Goal: Task Accomplishment & Management: Manage account settings

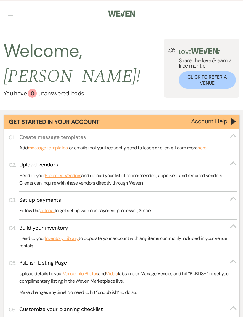
click at [50, 139] on h3 "Create message templates" at bounding box center [52, 137] width 67 height 7
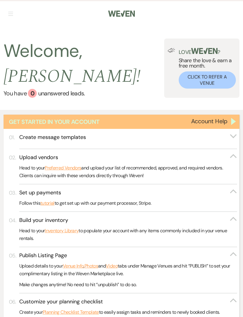
click at [233, 124] on div "Get Started in Your Account" at bounding box center [122, 122] width 236 height 14
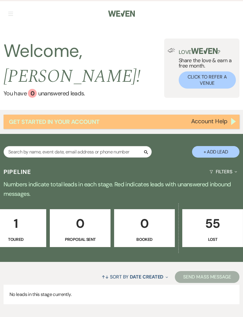
click at [234, 121] on div "Get Started in Your Account" at bounding box center [122, 122] width 236 height 14
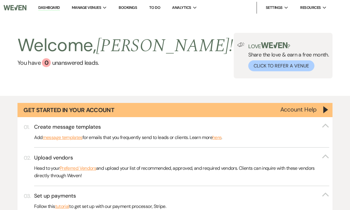
click at [133, 9] on link "Bookings" at bounding box center [128, 7] width 18 height 5
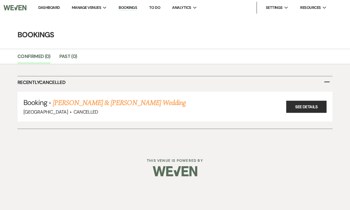
click at [158, 9] on link "To Do" at bounding box center [154, 7] width 11 height 5
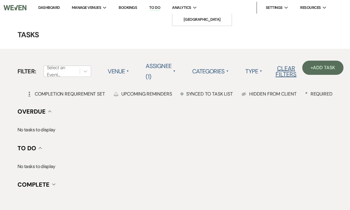
click at [183, 8] on span "Analytics" at bounding box center [181, 8] width 19 height 6
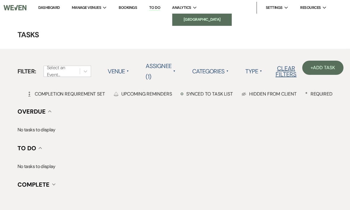
click at [206, 21] on li "[GEOGRAPHIC_DATA]" at bounding box center [201, 20] width 53 height 6
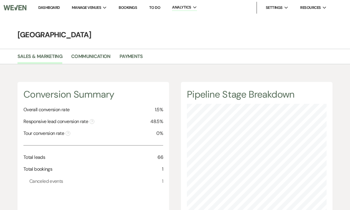
click at [50, 5] on link "Dashboard" at bounding box center [48, 7] width 21 height 5
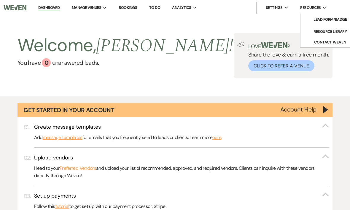
click at [243, 7] on span "Resources" at bounding box center [310, 8] width 20 height 6
click at [243, 28] on div "Welcome, [PERSON_NAME] ! You have 0 unanswered lead s . Love ? Share the love &…" at bounding box center [175, 55] width 350 height 81
click at [49, 6] on link "Dashboard" at bounding box center [48, 8] width 21 height 6
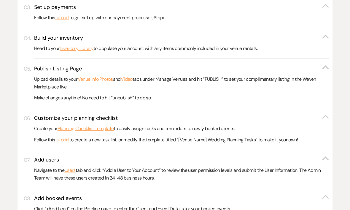
scroll to position [189, 0]
click at [80, 45] on link "Inventory Library" at bounding box center [77, 49] width 34 height 8
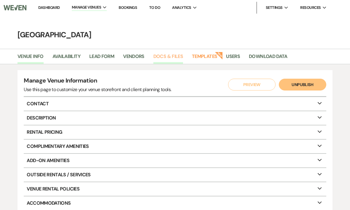
click at [173, 56] on link "Docs & Files" at bounding box center [168, 58] width 30 height 11
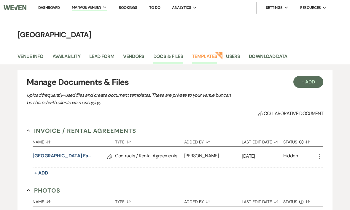
click at [208, 57] on link "Templates" at bounding box center [204, 58] width 25 height 11
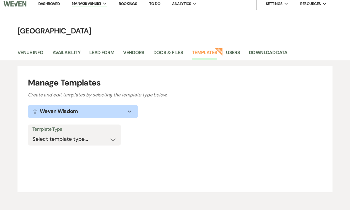
scroll to position [4, 0]
click at [116, 135] on select "Select template type... Task List Message Templates Payment Plan Inventory Item…" at bounding box center [74, 140] width 84 height 12
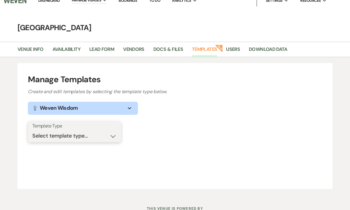
scroll to position [7, 0]
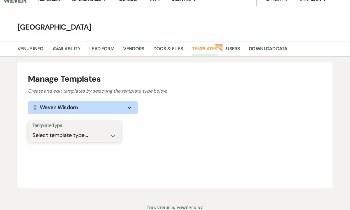
click at [116, 131] on select "Select template type... Task List Message Templates Payment Plan Inventory Item…" at bounding box center [74, 136] width 84 height 12
select select "Categories"
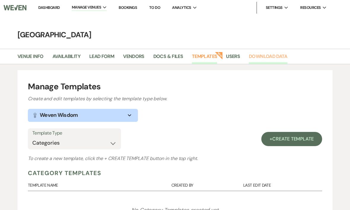
click at [263, 54] on link "Download Data" at bounding box center [268, 58] width 39 height 11
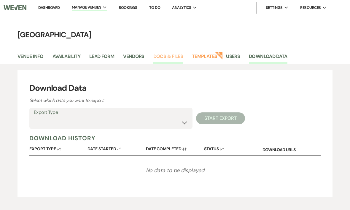
click at [168, 55] on link "Docs & Files" at bounding box center [168, 58] width 30 height 11
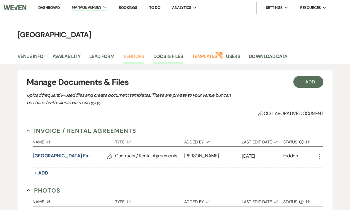
click at [135, 56] on link "Vendors" at bounding box center [133, 58] width 21 height 11
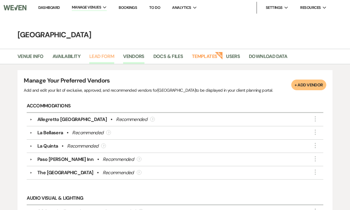
click at [109, 56] on link "Lead Form" at bounding box center [101, 58] width 25 height 11
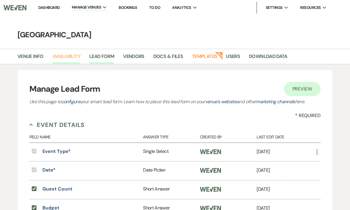
click at [64, 55] on link "Availability" at bounding box center [66, 58] width 28 height 11
select select "2"
select select "2026"
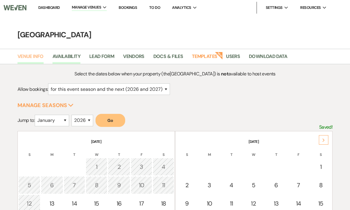
click at [32, 55] on link "Venue Info" at bounding box center [30, 58] width 26 height 11
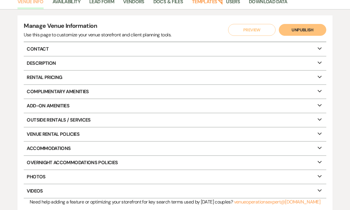
scroll to position [40, 0]
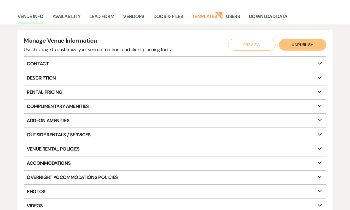
click at [58, 92] on p "Rental Pricing Expand" at bounding box center [175, 93] width 302 height 14
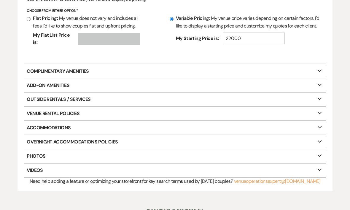
scroll to position [141, 0]
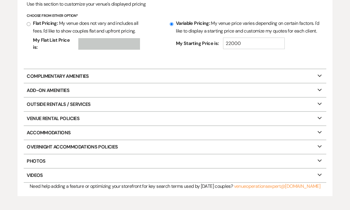
click at [223, 73] on p "Complimentary Amenities Expand" at bounding box center [175, 76] width 302 height 14
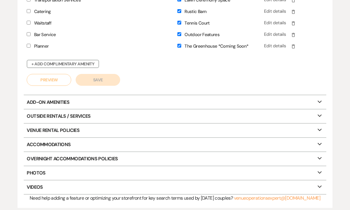
scroll to position [347, 0]
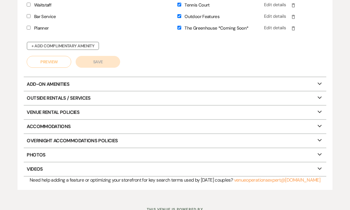
click at [142, 82] on p "Add-On Amenities Expand" at bounding box center [175, 85] width 302 height 14
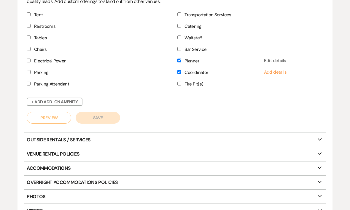
scroll to position [489, 0]
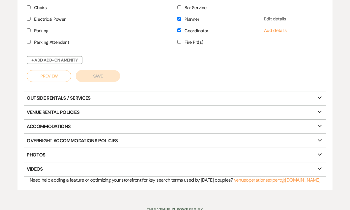
click at [158, 96] on p "Outside Rentals / Services Expand" at bounding box center [175, 99] width 302 height 14
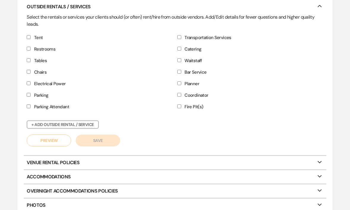
scroll to position [631, 0]
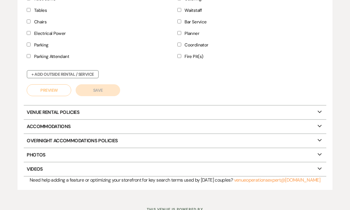
click at [149, 111] on p "Venue Rental Policies Expand" at bounding box center [175, 113] width 302 height 14
select select "restricted"
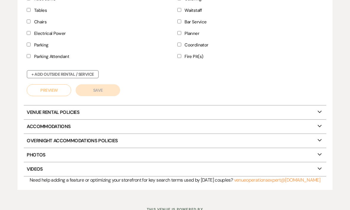
select select "restricted"
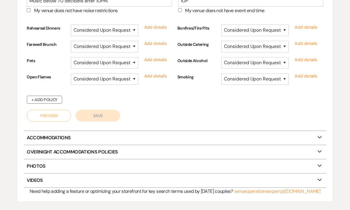
scroll to position [772, 0]
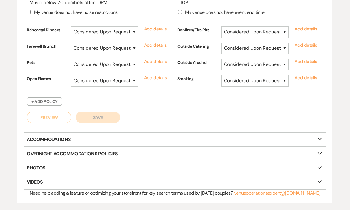
click at [152, 139] on p "Accommodations Expand" at bounding box center [175, 140] width 302 height 14
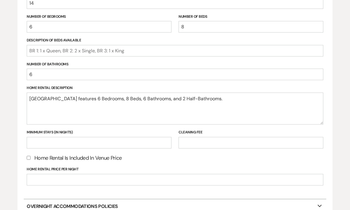
scroll to position [1008, 0]
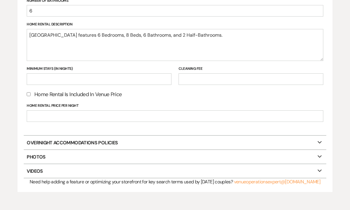
click at [150, 138] on p "Overnight Accommodations Policies Expand" at bounding box center [175, 143] width 302 height 14
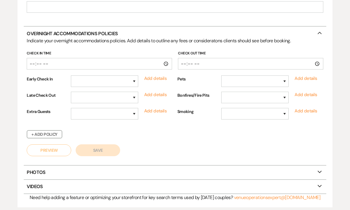
scroll to position [1133, 0]
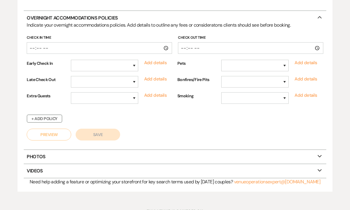
click at [145, 153] on p "Photos Expand" at bounding box center [175, 158] width 302 height 14
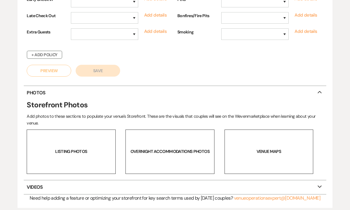
scroll to position [1213, 0]
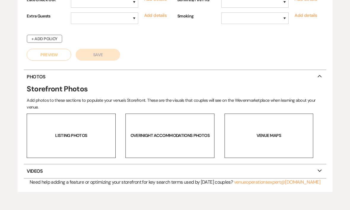
click at [137, 165] on p "Videos Expand" at bounding box center [175, 172] width 302 height 14
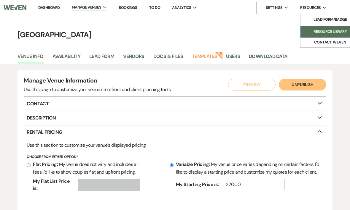
click at [328, 31] on li "Resource Library" at bounding box center [329, 32] width 53 height 6
